Goal: Information Seeking & Learning: Learn about a topic

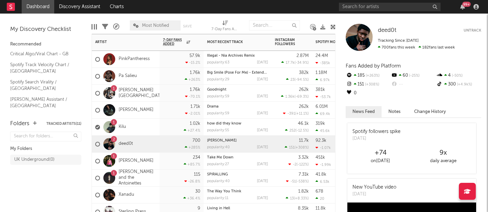
click at [151, 124] on div "1 Kilu" at bounding box center [126, 127] width 68 height 17
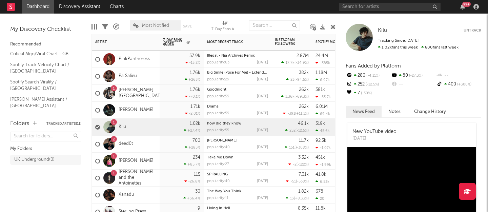
click at [156, 145] on div "2 deed0t" at bounding box center [126, 144] width 68 height 17
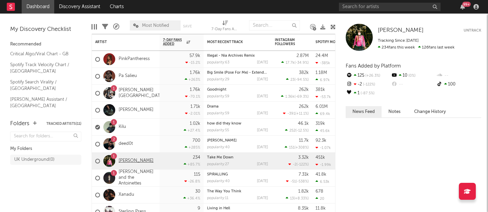
click at [154, 159] on link "[PERSON_NAME]" at bounding box center [136, 161] width 35 height 6
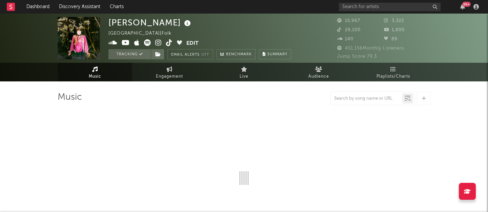
select select "6m"
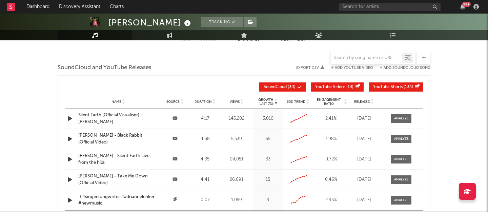
scroll to position [758, 0]
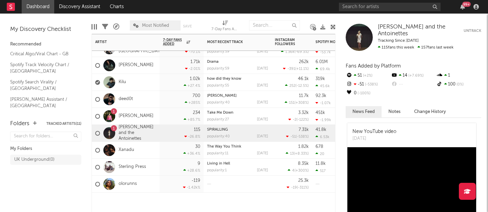
click at [161, 117] on div "234 +85.7 %" at bounding box center [182, 116] width 44 height 17
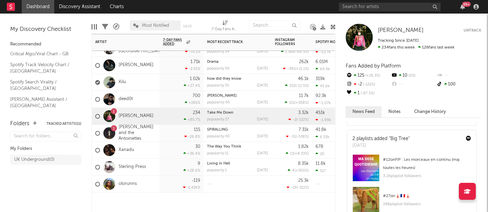
scroll to position [102, 0]
